Goal: Obtain resource: Download file/media

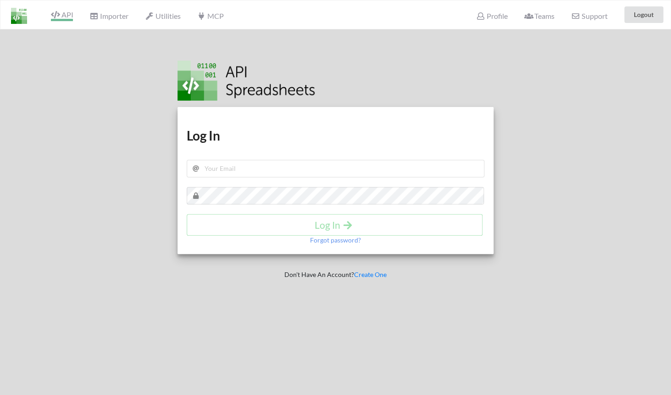
click at [64, 11] on span "API" at bounding box center [62, 15] width 22 height 11
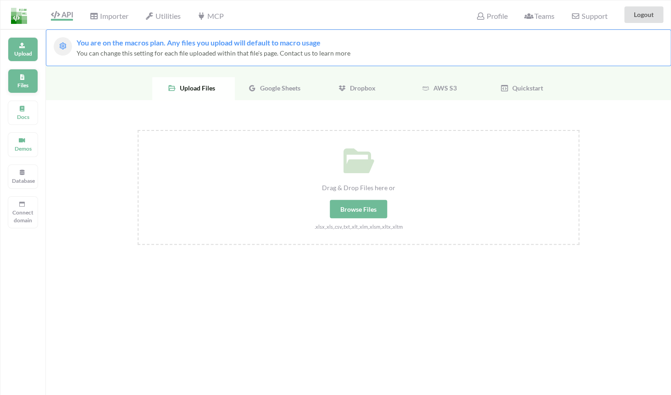
click at [28, 73] on div "Files" at bounding box center [23, 81] width 30 height 24
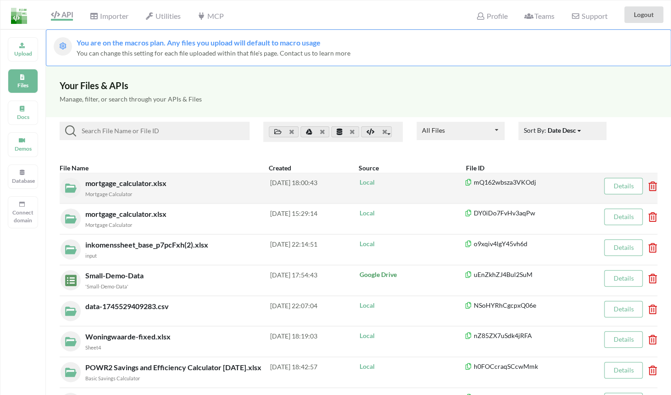
click at [189, 180] on div "mortgage_calculator.xlsx Mortgage Calculator" at bounding box center [177, 188] width 185 height 21
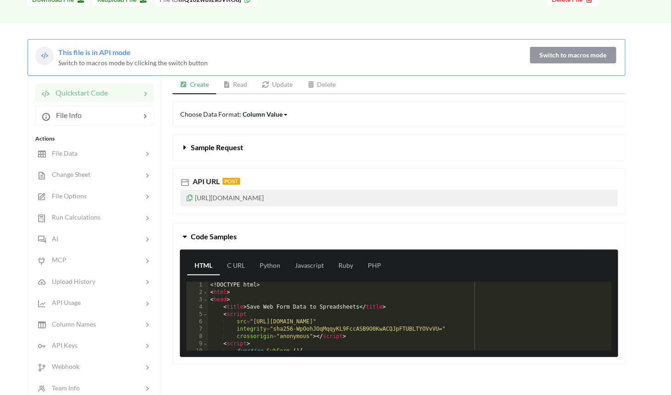
scroll to position [80, 0]
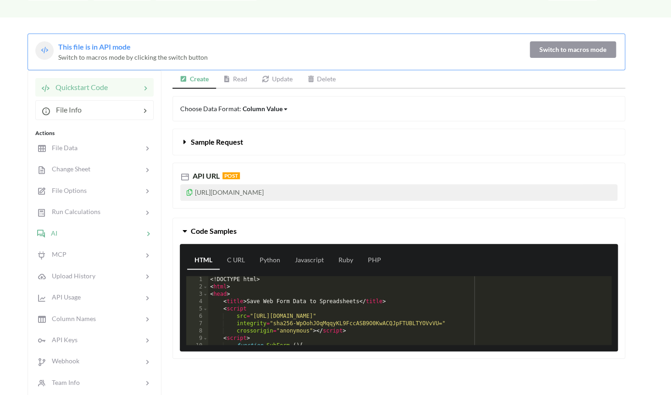
click at [145, 236] on icon at bounding box center [148, 233] width 9 height 9
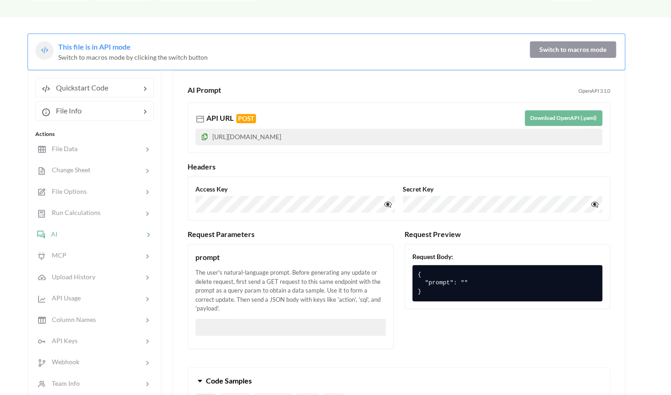
scroll to position [84, 0]
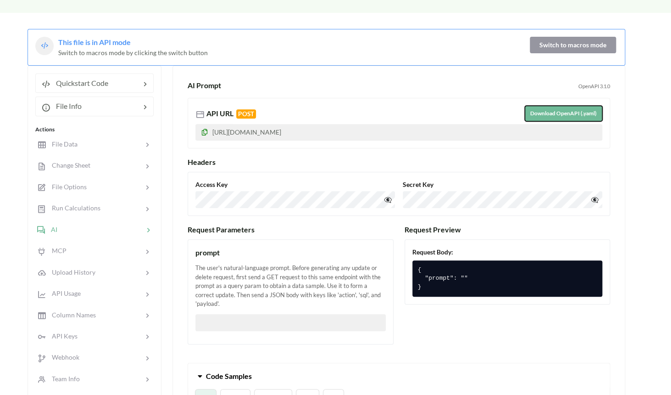
click at [546, 109] on button "Download OpenAPI (.yaml)" at bounding box center [564, 114] width 78 height 16
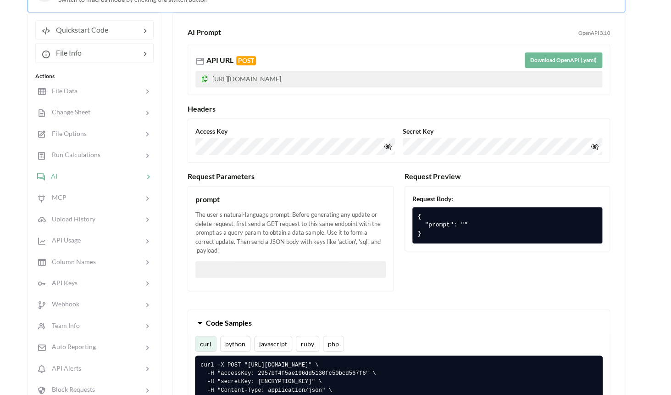
scroll to position [225, 0]
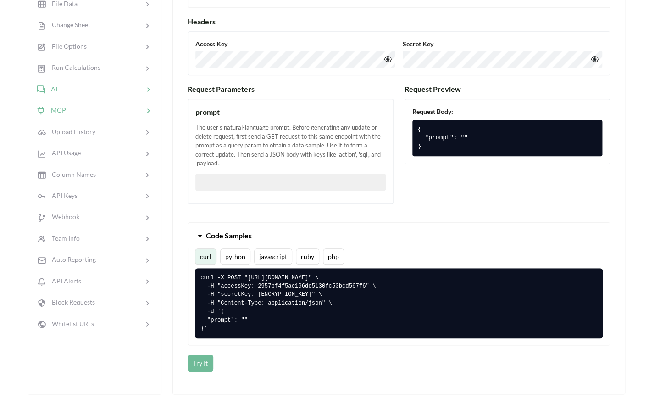
click at [138, 110] on span at bounding box center [139, 110] width 8 height 8
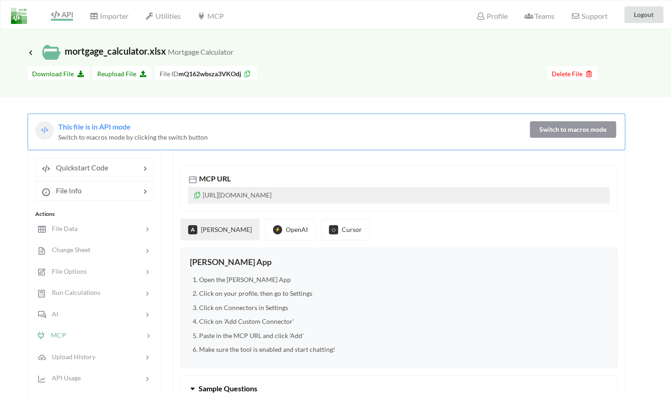
scroll to position [30, 0]
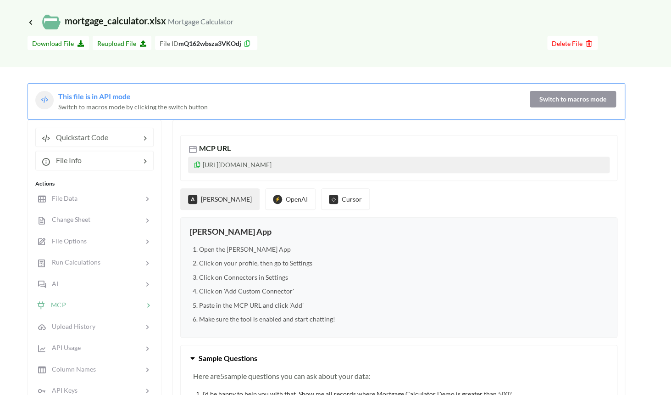
click at [195, 166] on icon at bounding box center [198, 163] width 8 height 6
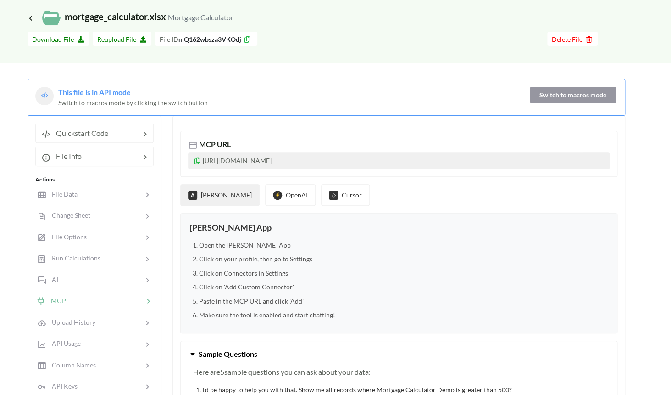
scroll to position [0, 0]
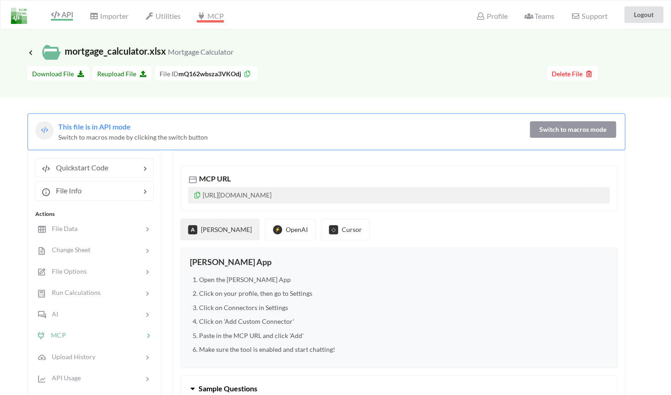
click at [214, 20] on span "MCP" at bounding box center [210, 16] width 27 height 11
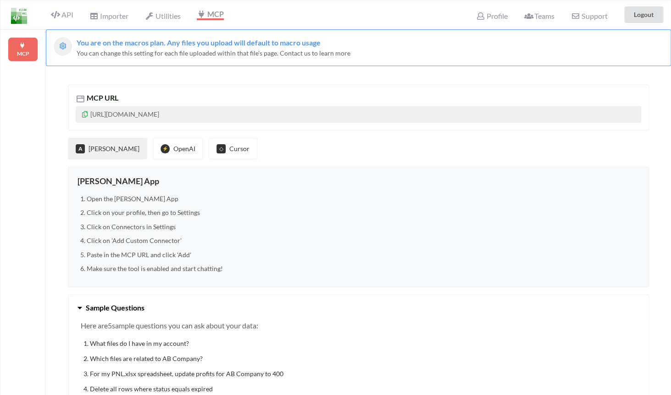
click at [87, 115] on icon at bounding box center [85, 113] width 8 height 6
click at [85, 113] on icon at bounding box center [85, 113] width 8 height 6
click at [495, 18] on span "Profile" at bounding box center [491, 16] width 31 height 11
